Goal: Task Accomplishment & Management: Manage account settings

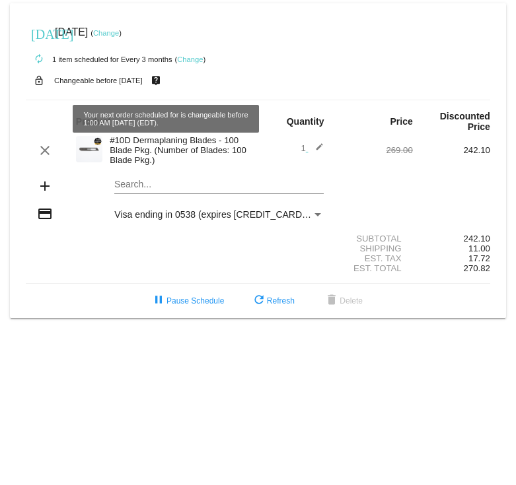
click at [119, 34] on link "Change" at bounding box center [106, 33] width 26 height 8
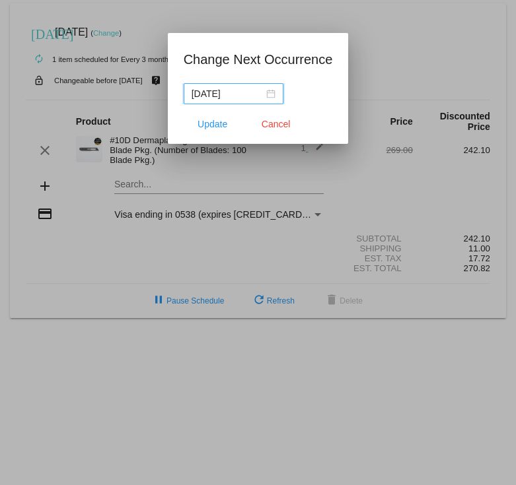
click at [222, 92] on input "[DATE]" at bounding box center [227, 93] width 72 height 15
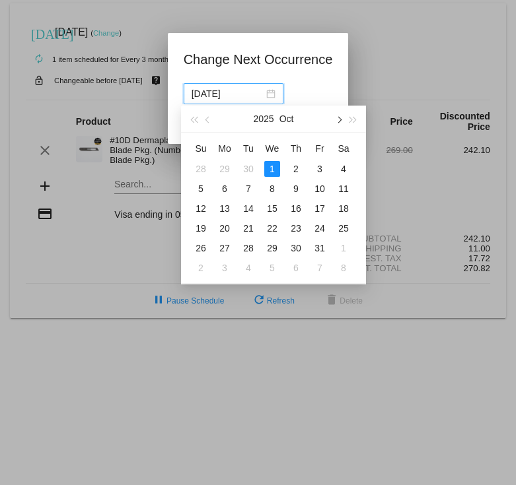
click at [336, 121] on button "button" at bounding box center [338, 119] width 15 height 26
click at [224, 190] on div "5" at bounding box center [225, 189] width 16 height 16
type input "[DATE]"
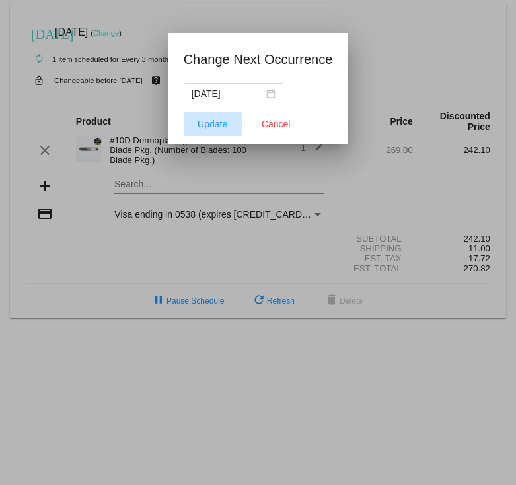
click at [209, 124] on span "Update" at bounding box center [212, 124] width 30 height 11
